Goal: Information Seeking & Learning: Learn about a topic

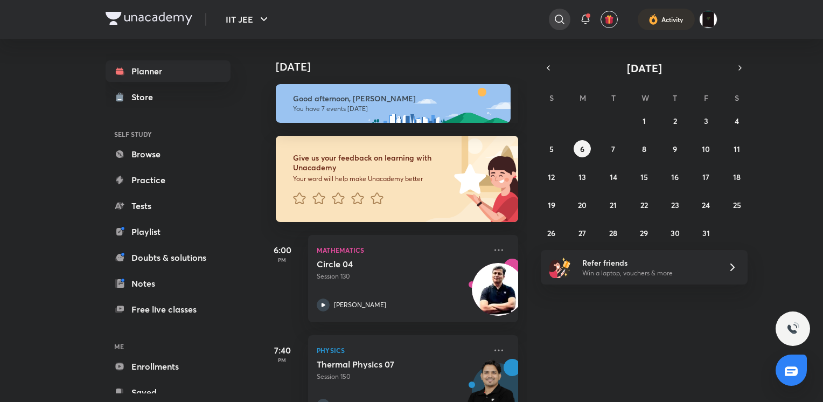
click at [562, 10] on div at bounding box center [560, 20] width 22 height 22
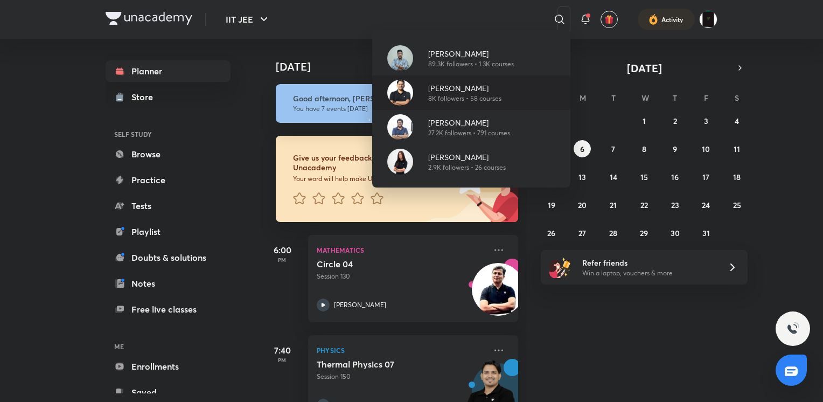
click at [443, 94] on p "8K followers • 58 courses" at bounding box center [464, 99] width 73 height 10
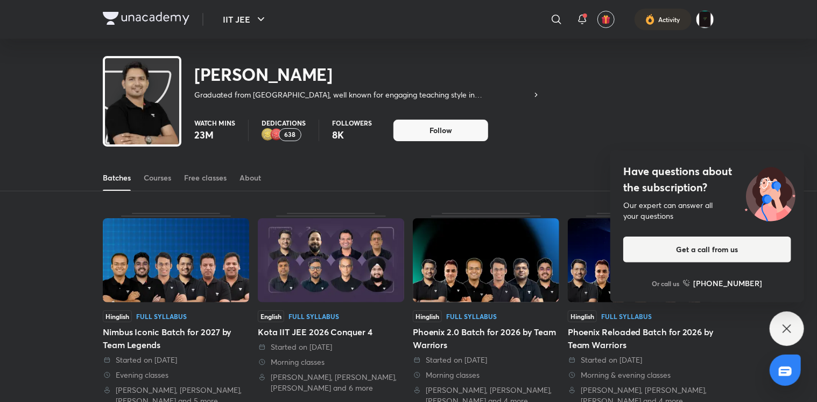
click at [791, 331] on icon at bounding box center [787, 328] width 13 height 13
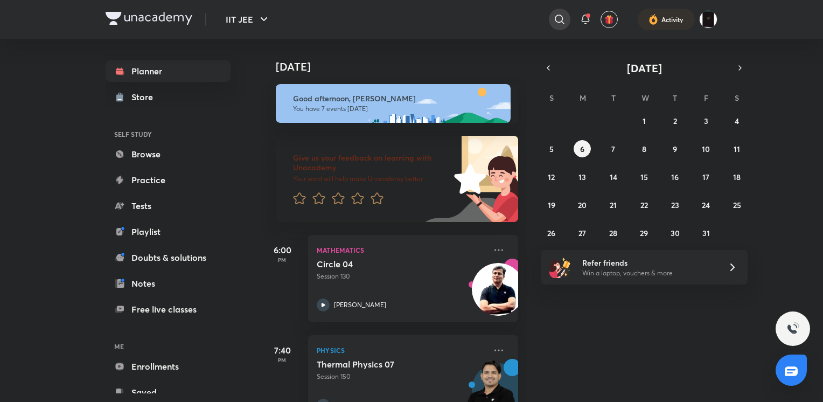
click at [560, 25] on icon at bounding box center [559, 19] width 13 height 13
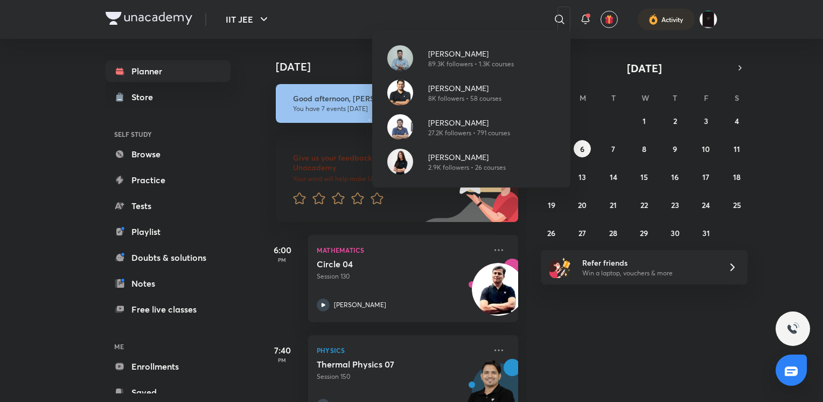
click at [334, 74] on div "[PERSON_NAME] 89.3K followers • 1.3K courses [PERSON_NAME] 8K followers • 58 co…" at bounding box center [411, 201] width 823 height 402
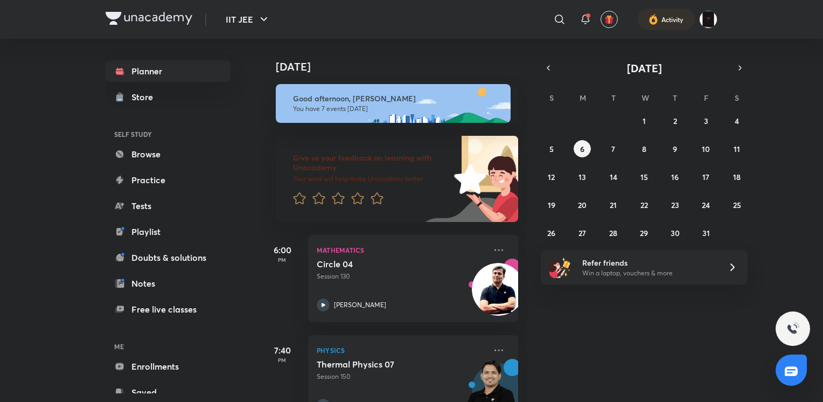
scroll to position [523, 0]
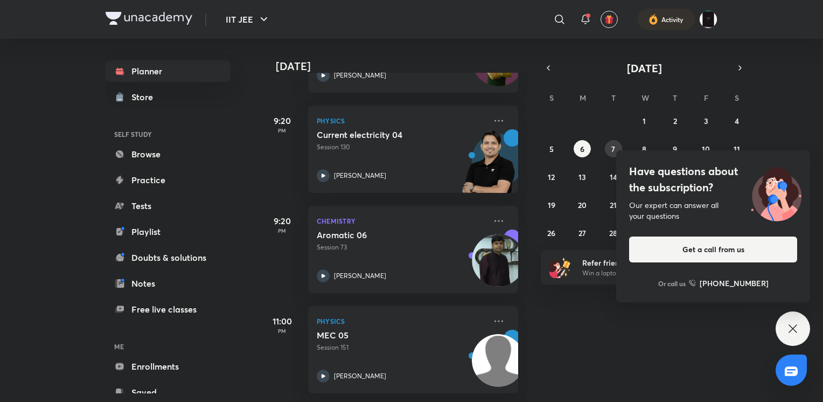
click at [615, 148] on button "7" at bounding box center [613, 148] width 17 height 17
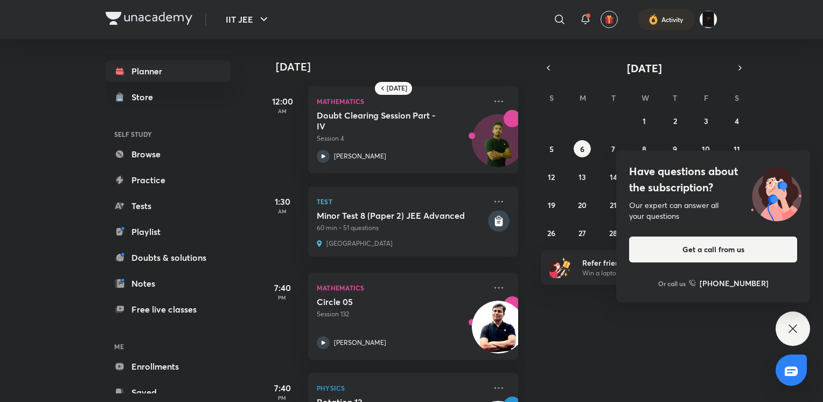
click at [804, 331] on div "Have questions about the subscription? Our expert can answer all your questions…" at bounding box center [792, 328] width 34 height 34
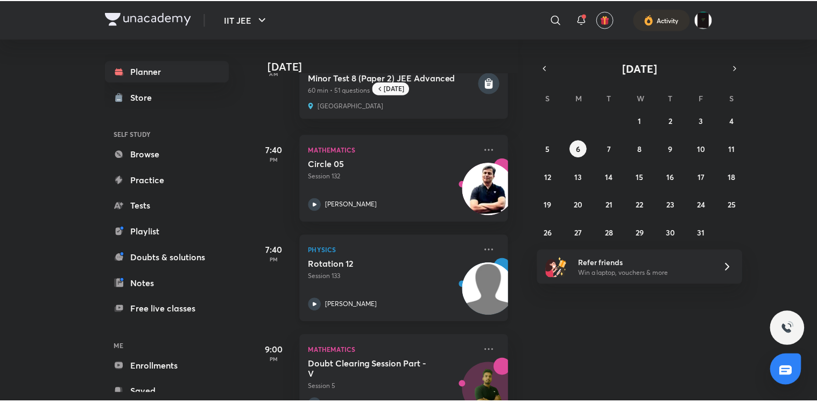
scroll to position [375, 6]
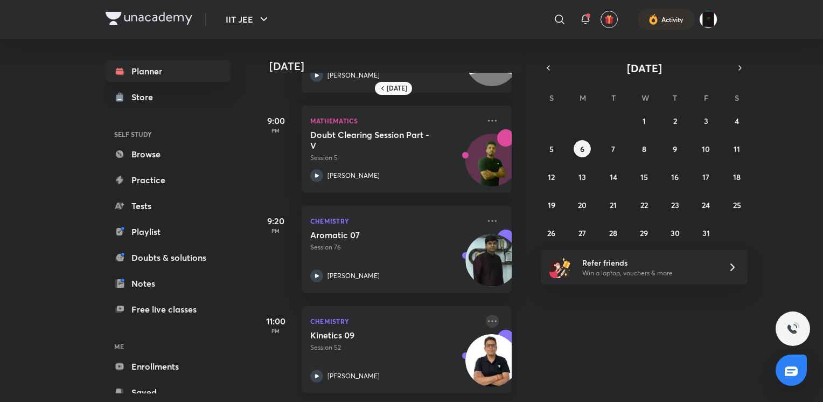
click at [486, 314] on icon at bounding box center [492, 320] width 13 height 13
click at [530, 334] on p "Go to course page" at bounding box center [566, 336] width 74 height 11
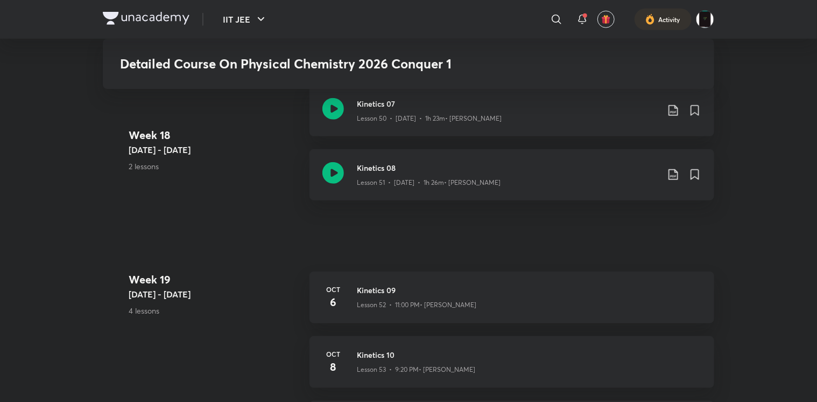
scroll to position [4526, 0]
click at [356, 181] on div "Kinetics 08 Lesson 51 • [DATE] • 1h 26m • [PERSON_NAME]" at bounding box center [512, 175] width 405 height 51
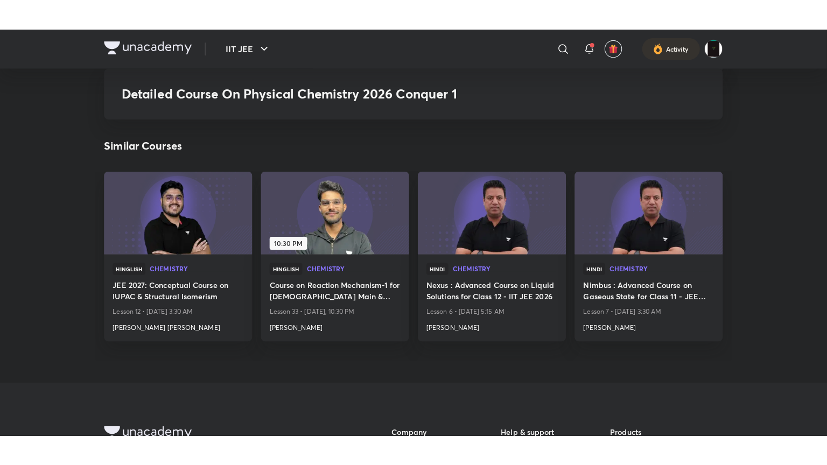
scroll to position [5011, 0]
